Goal: Check status: Check status

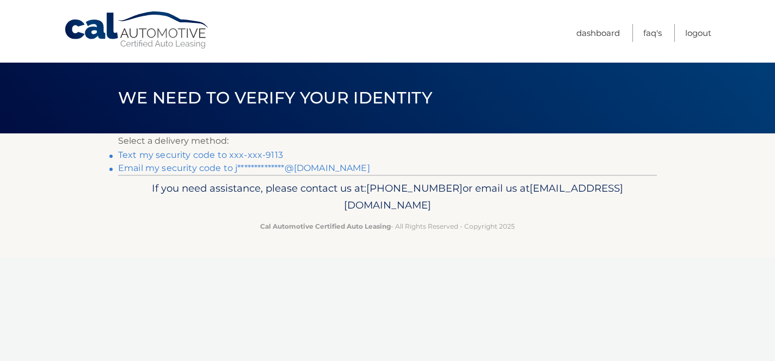
click at [253, 155] on link "Text my security code to xxx-xxx-9113" at bounding box center [200, 155] width 165 height 10
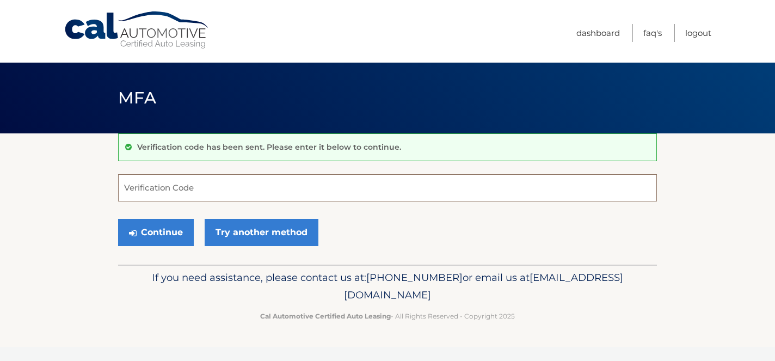
click at [293, 187] on input "Verification Code" at bounding box center [387, 187] width 539 height 27
type input "238318"
click at [164, 232] on button "Continue" at bounding box center [156, 232] width 76 height 27
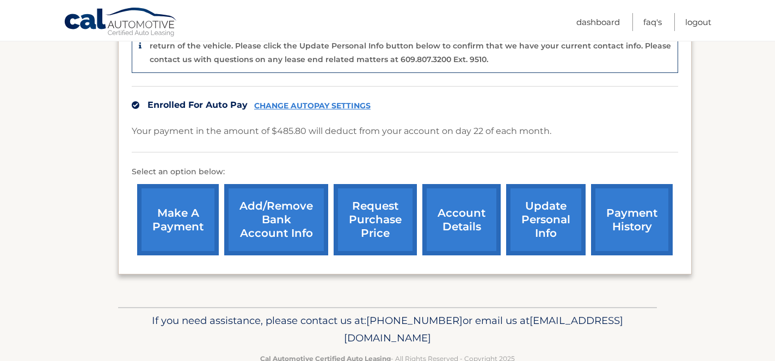
scroll to position [313, 0]
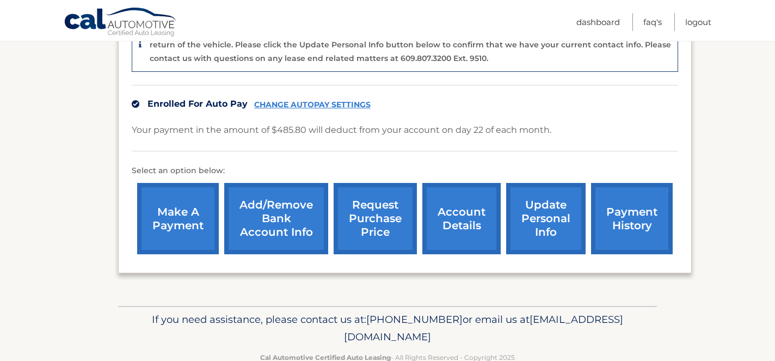
click at [618, 191] on link "payment history" at bounding box center [632, 218] width 82 height 71
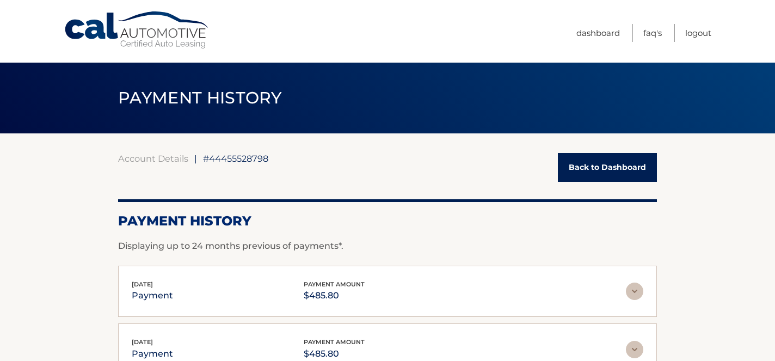
click at [586, 162] on link "Back to Dashboard" at bounding box center [607, 167] width 99 height 29
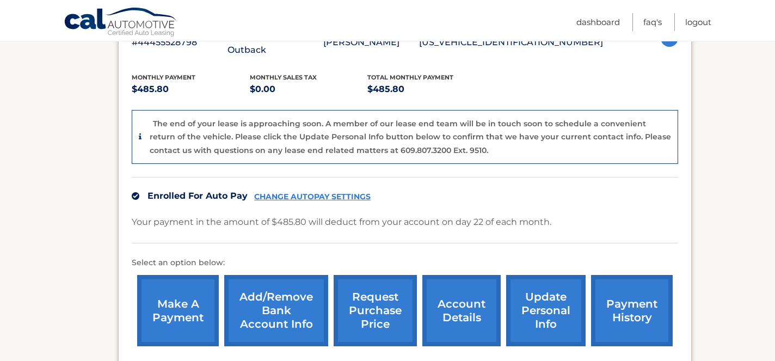
scroll to position [287, 0]
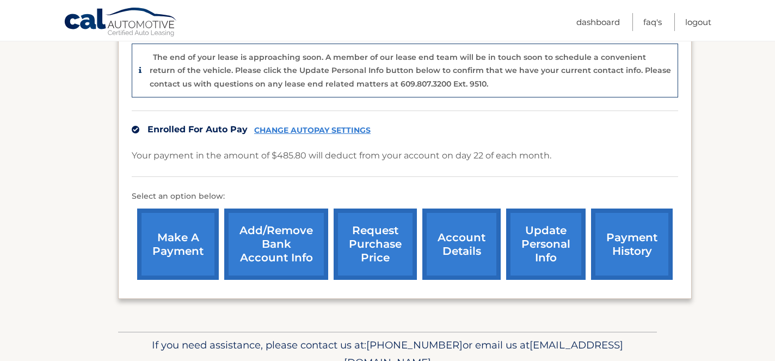
click at [469, 245] on link "account details" at bounding box center [462, 244] width 78 height 71
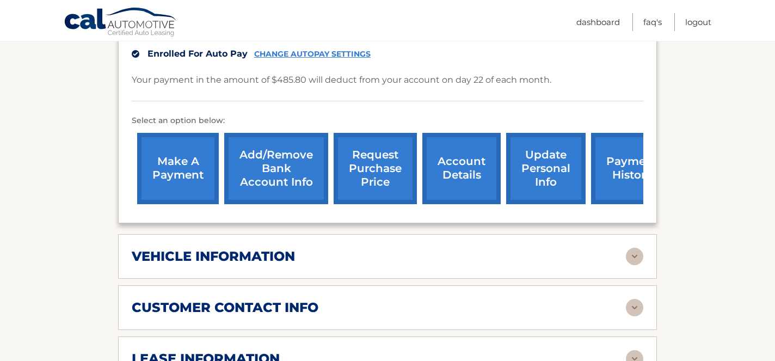
scroll to position [395, 0]
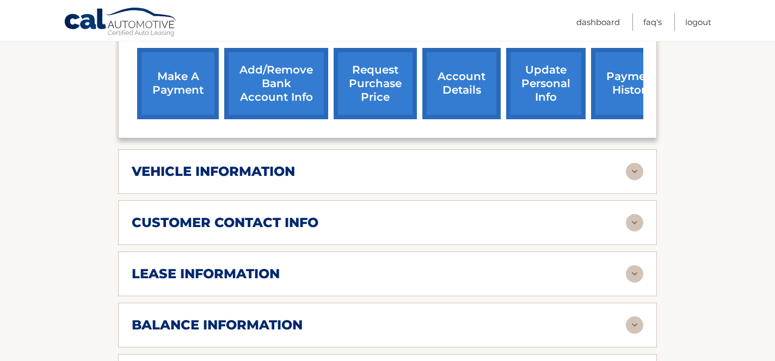
click at [431, 266] on div "lease information" at bounding box center [379, 274] width 494 height 16
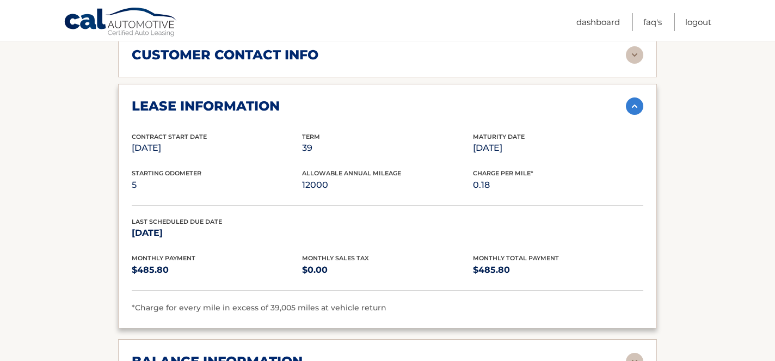
scroll to position [570, 0]
